Goal: Information Seeking & Learning: Learn about a topic

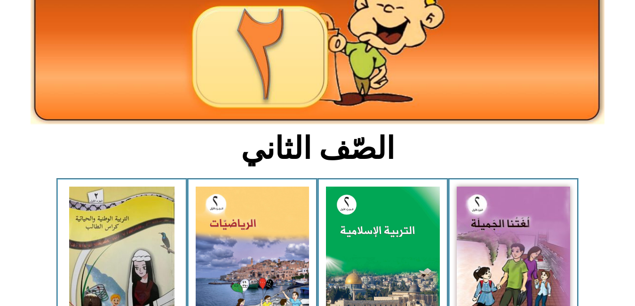
scroll to position [152, 0]
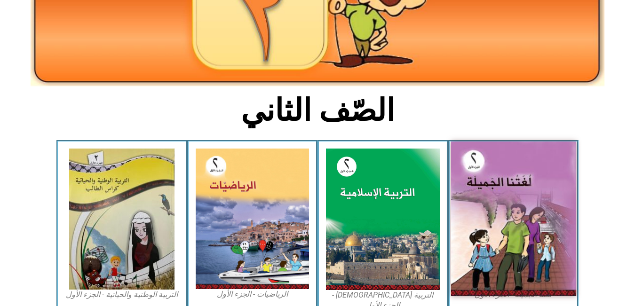
click at [515, 209] on img at bounding box center [513, 219] width 125 height 155
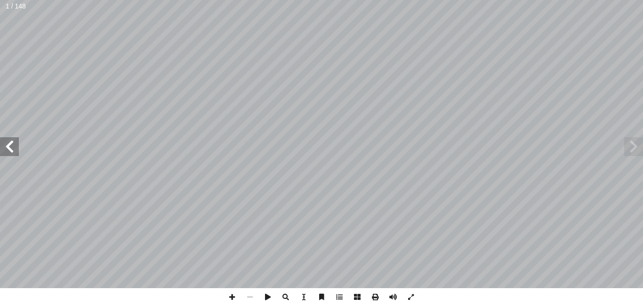
click at [11, 142] on span at bounding box center [9, 146] width 19 height 19
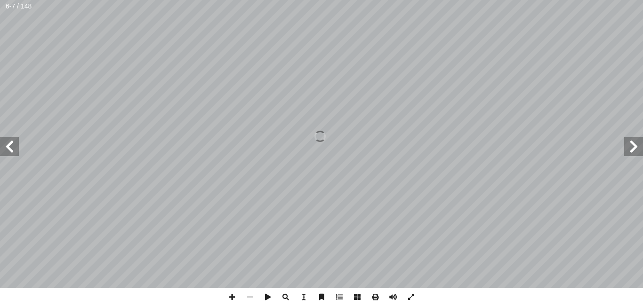
click at [11, 142] on span at bounding box center [9, 146] width 19 height 19
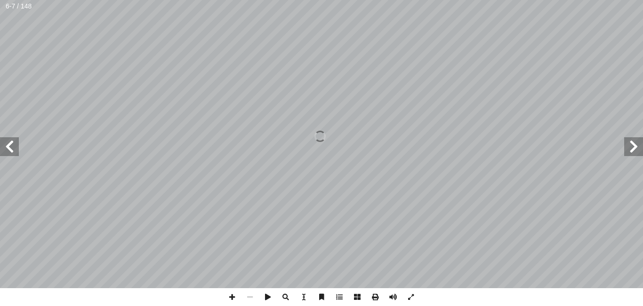
click at [11, 142] on span at bounding box center [9, 146] width 19 height 19
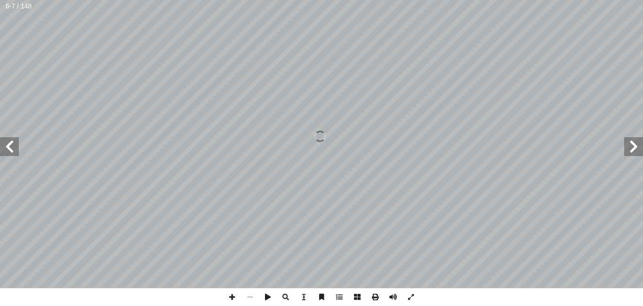
click at [11, 142] on span at bounding box center [9, 146] width 19 height 19
click at [10, 142] on span at bounding box center [9, 146] width 19 height 19
click at [9, 144] on span at bounding box center [9, 146] width 19 height 19
click at [231, 299] on span at bounding box center [232, 297] width 18 height 18
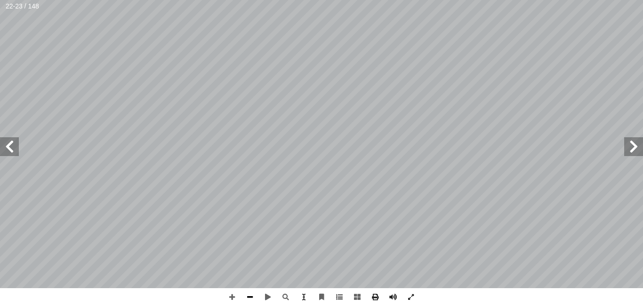
click at [251, 297] on span at bounding box center [250, 297] width 18 height 18
click at [16, 143] on span at bounding box center [9, 146] width 19 height 19
click at [232, 298] on span at bounding box center [232, 297] width 18 height 18
click at [8, 148] on span at bounding box center [9, 146] width 19 height 19
click at [632, 146] on span at bounding box center [633, 146] width 19 height 19
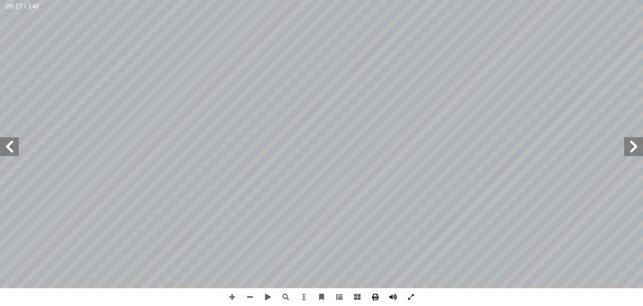
click at [632, 146] on span at bounding box center [633, 146] width 19 height 19
